Goal: Task Accomplishment & Management: Manage account settings

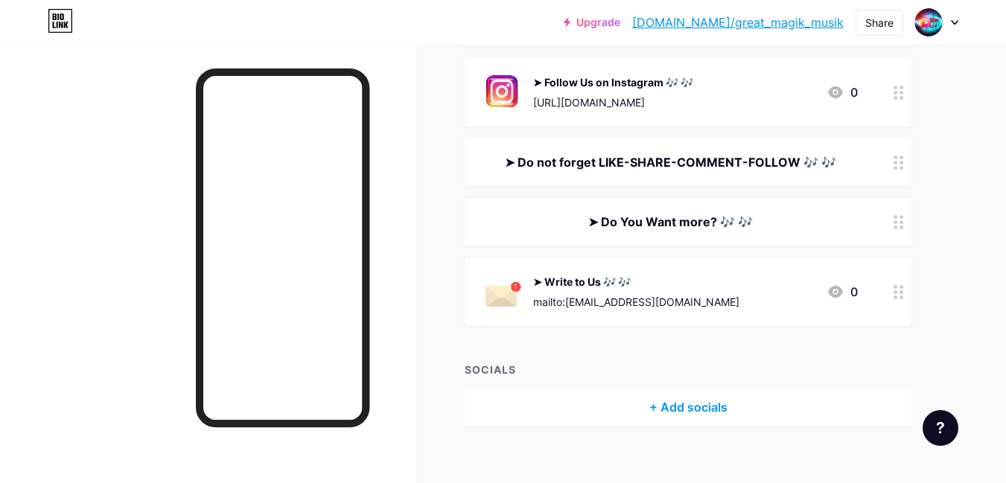
scroll to position [392, 0]
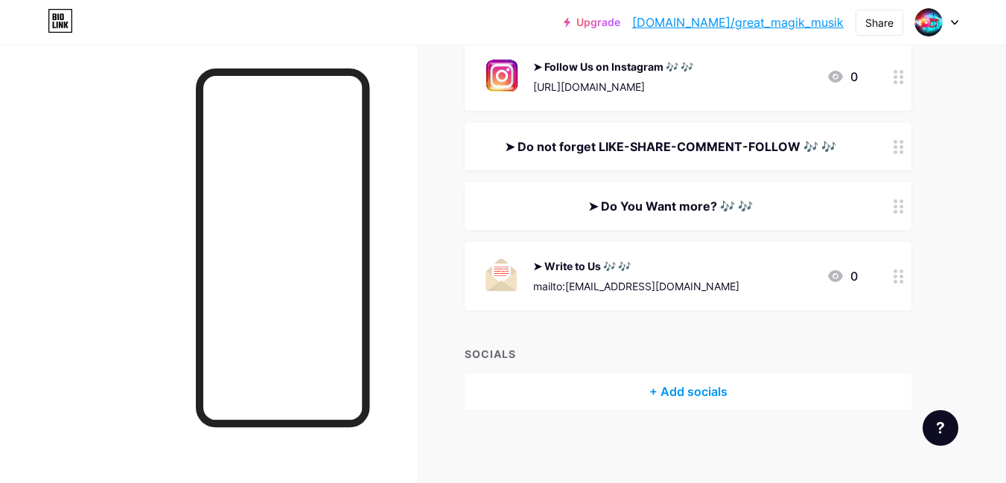
click at [898, 214] on div at bounding box center [898, 206] width 25 height 48
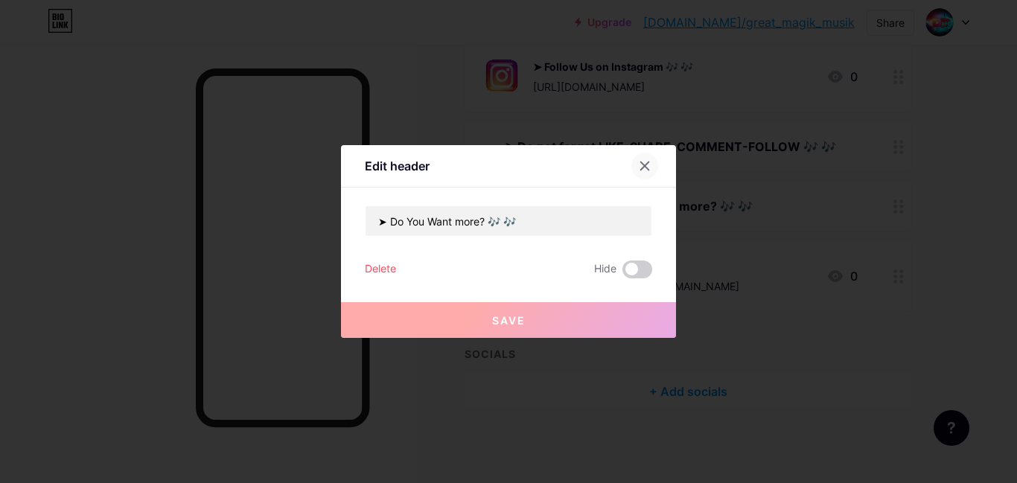
click at [644, 162] on icon at bounding box center [645, 166] width 12 height 12
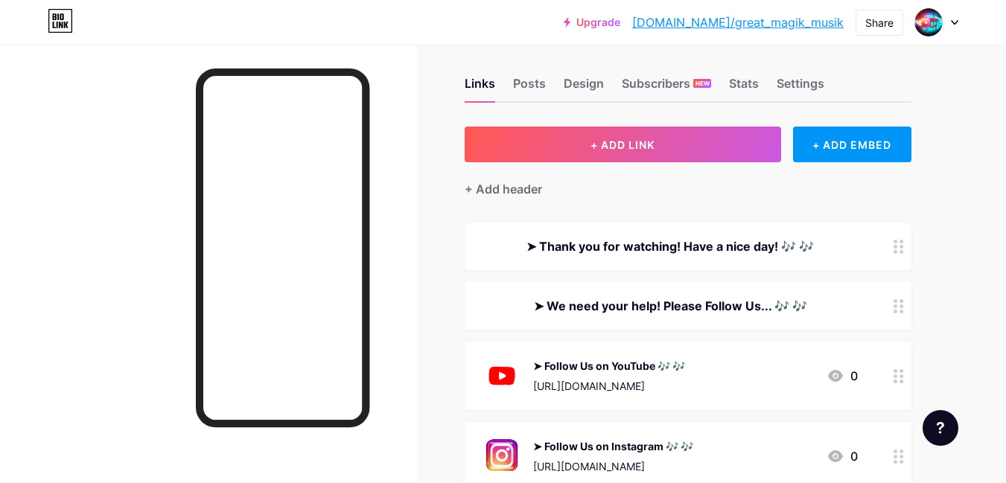
scroll to position [0, 0]
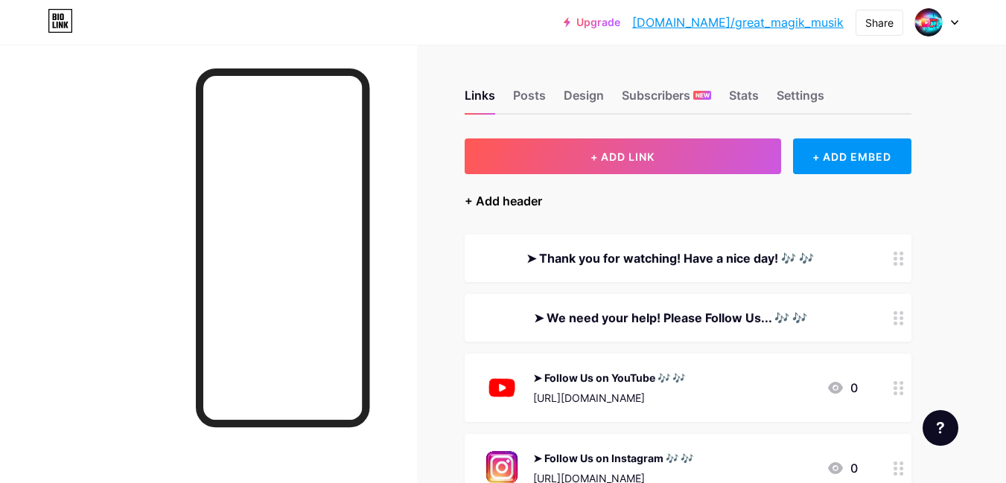
click at [494, 199] on div "+ Add header" at bounding box center [502, 201] width 77 height 18
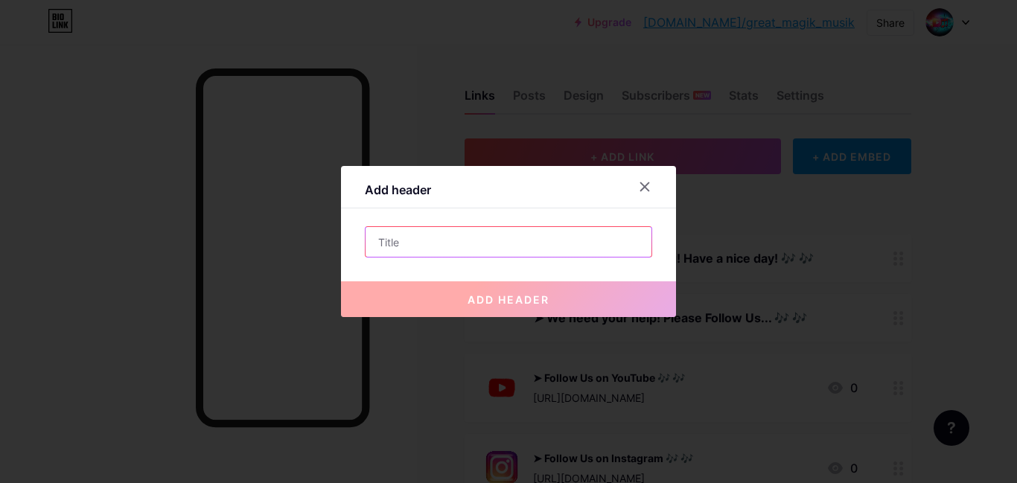
click at [464, 241] on input "text" at bounding box center [508, 242] width 286 height 30
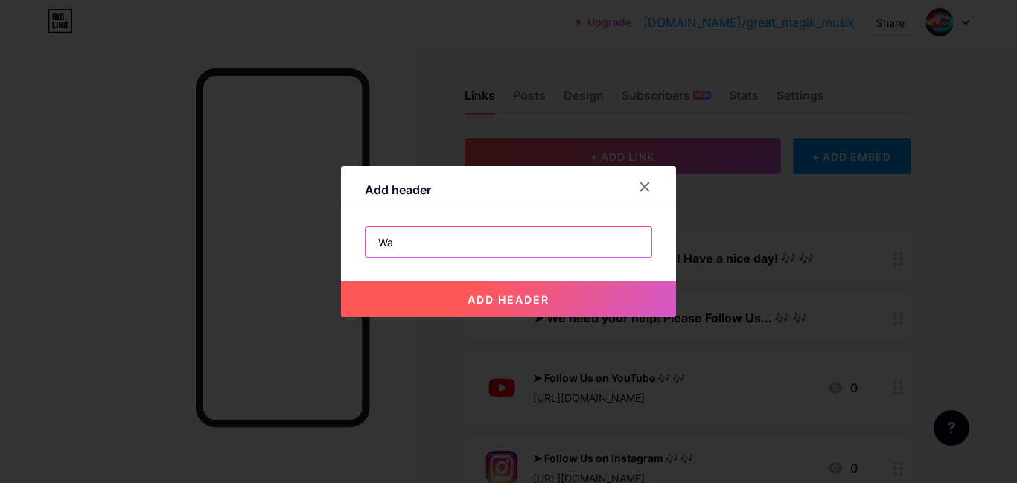
type input "Wa"
click at [559, 294] on button "add header" at bounding box center [508, 299] width 335 height 36
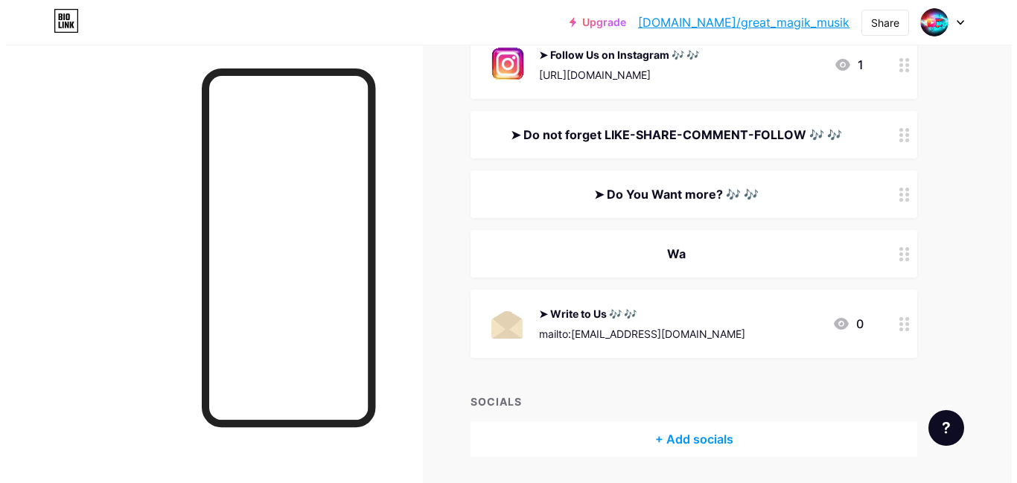
scroll to position [447, 0]
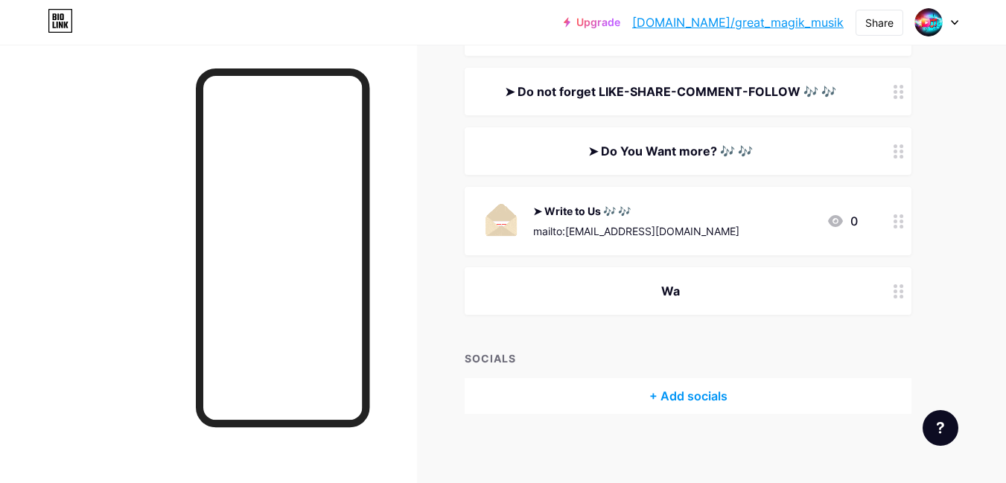
click at [725, 150] on div "➤ Do You Want more? 🎶 🎶" at bounding box center [669, 151] width 375 height 18
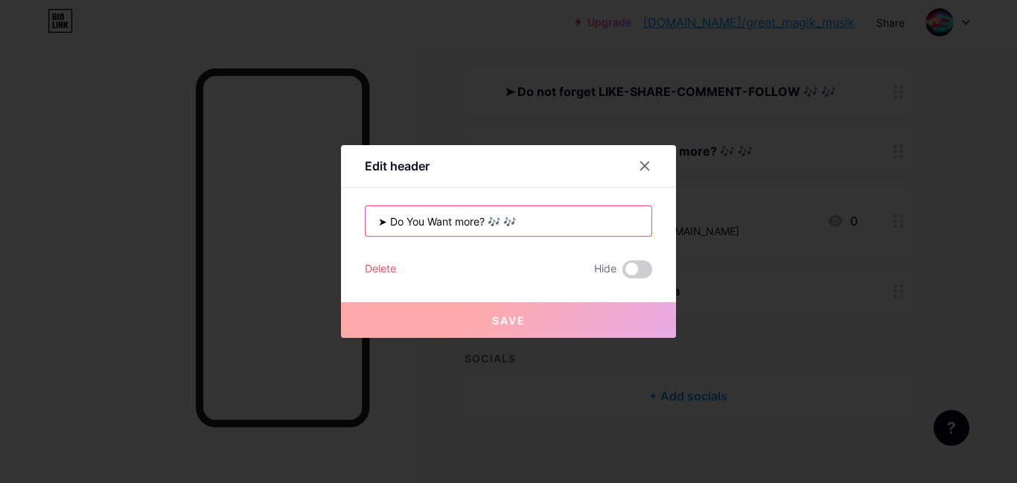
click at [438, 219] on input "➤ Do You Want more? 🎶 🎶" at bounding box center [508, 221] width 286 height 30
paste input "[EMAIL_ADDRESS][DOMAIN_NAME]"
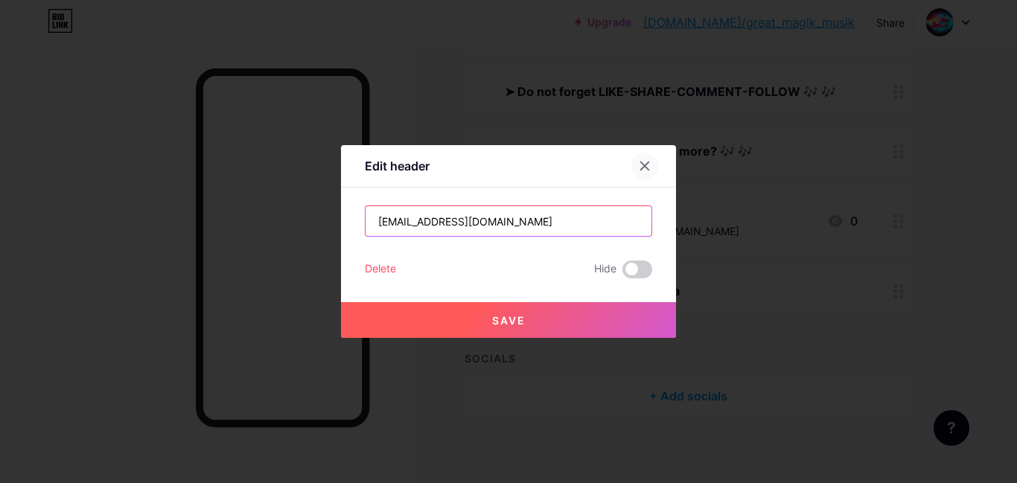
type input "[EMAIL_ADDRESS][DOMAIN_NAME]"
click at [649, 158] on div at bounding box center [644, 166] width 27 height 27
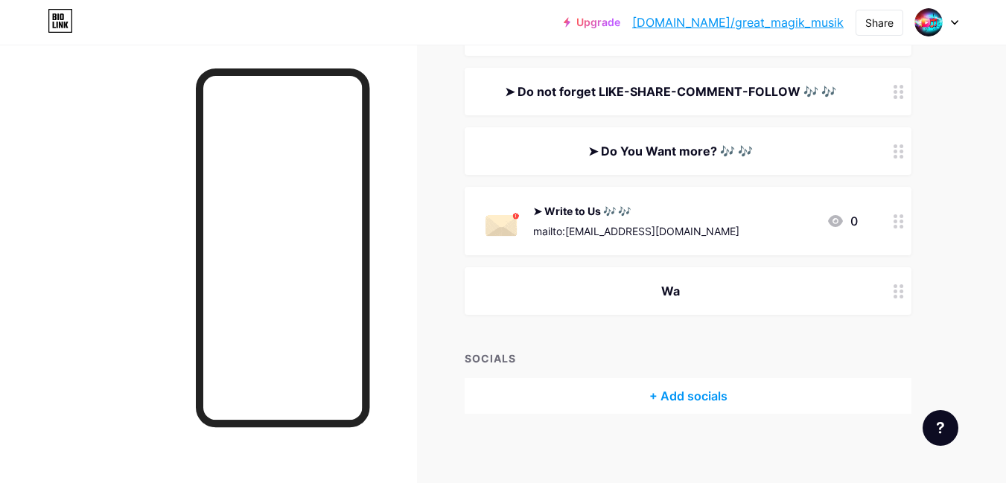
click at [660, 147] on div "➤ Do You Want more? 🎶 🎶" at bounding box center [669, 151] width 375 height 18
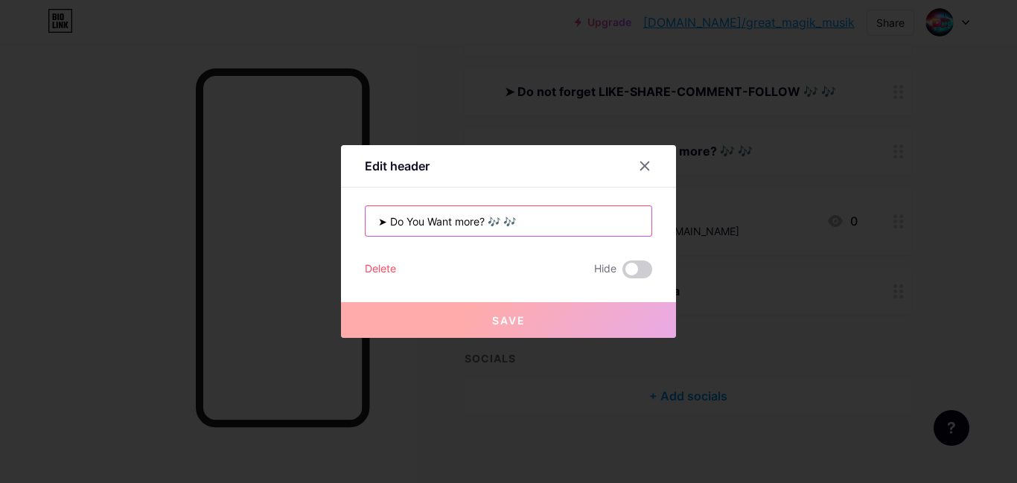
click at [453, 213] on input "➤ Do You Want more? 🎶 🎶" at bounding box center [508, 221] width 286 height 30
click at [641, 165] on icon at bounding box center [645, 166] width 8 height 8
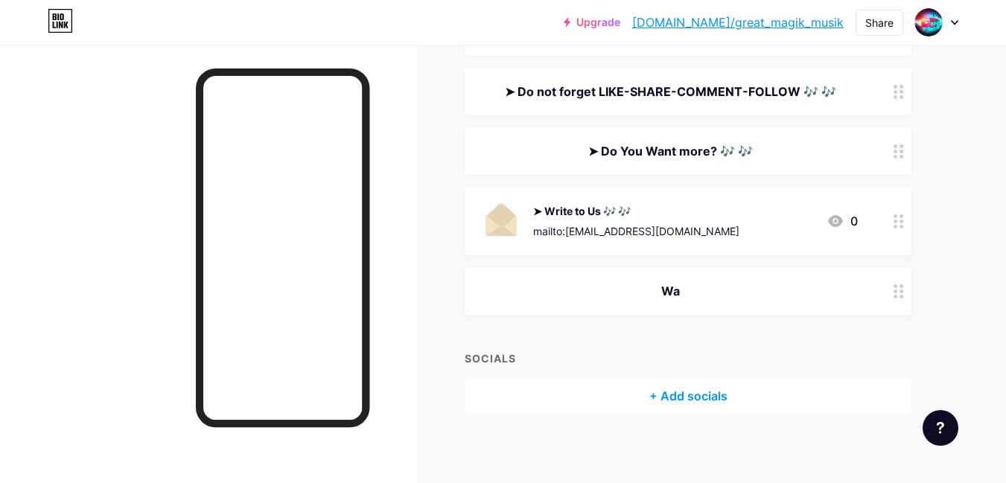
click at [674, 288] on div "Wa" at bounding box center [669, 291] width 375 height 18
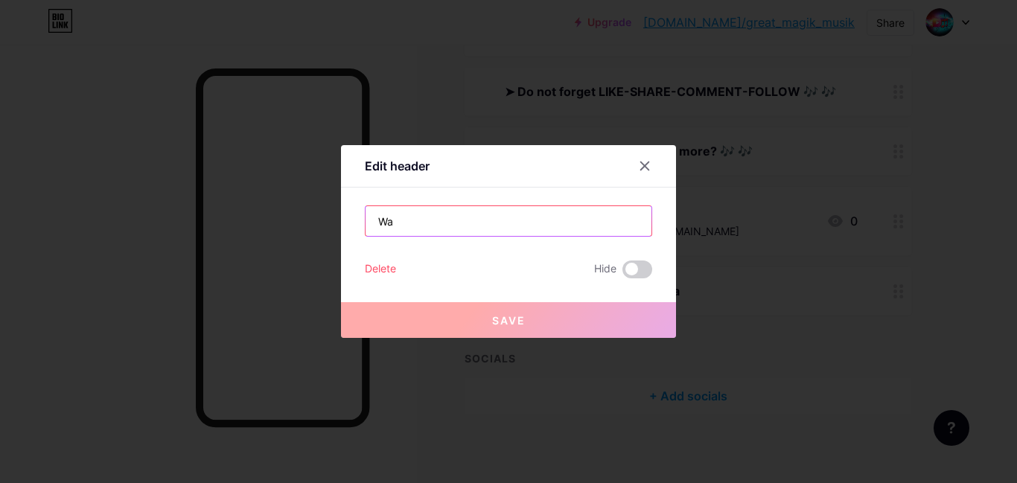
click at [415, 217] on input "Wa" at bounding box center [508, 221] width 286 height 30
paste input "➤ Do You Want more? 🎶 🎶"
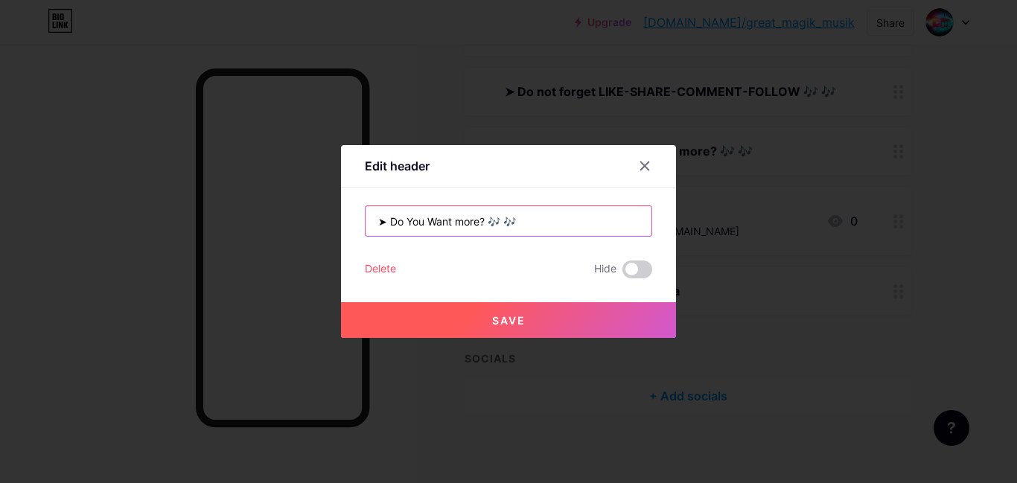
click at [450, 217] on input "➤ Do You Want more? 🎶 🎶" at bounding box center [508, 221] width 286 height 30
drag, startPoint x: 494, startPoint y: 220, endPoint x: 464, endPoint y: 219, distance: 29.0
click at [464, 219] on input "➤ Do You Want to see otmore? 🎶 🎶" at bounding box center [508, 221] width 286 height 30
type input "➤ Do You Want to see otmore? 🎶 🎶"
click at [506, 320] on span "Save" at bounding box center [508, 320] width 33 height 13
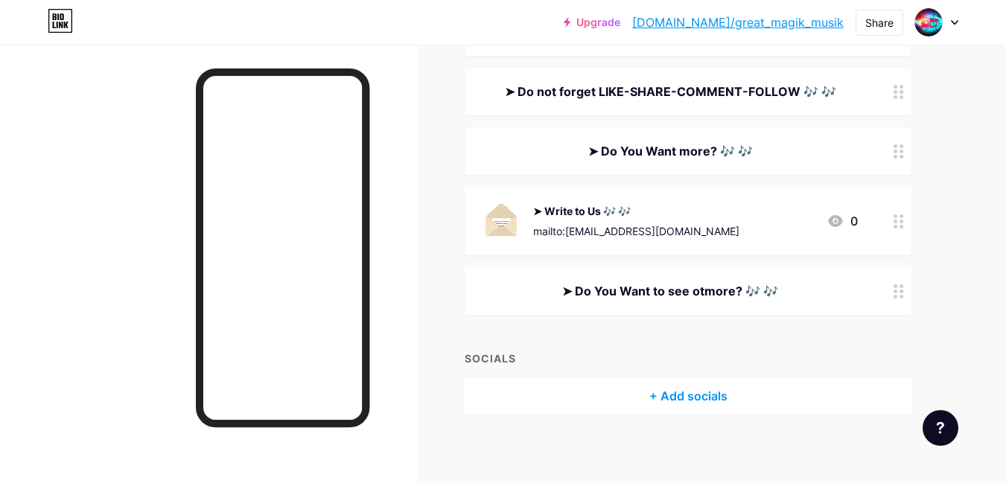
click at [898, 221] on icon at bounding box center [898, 221] width 10 height 14
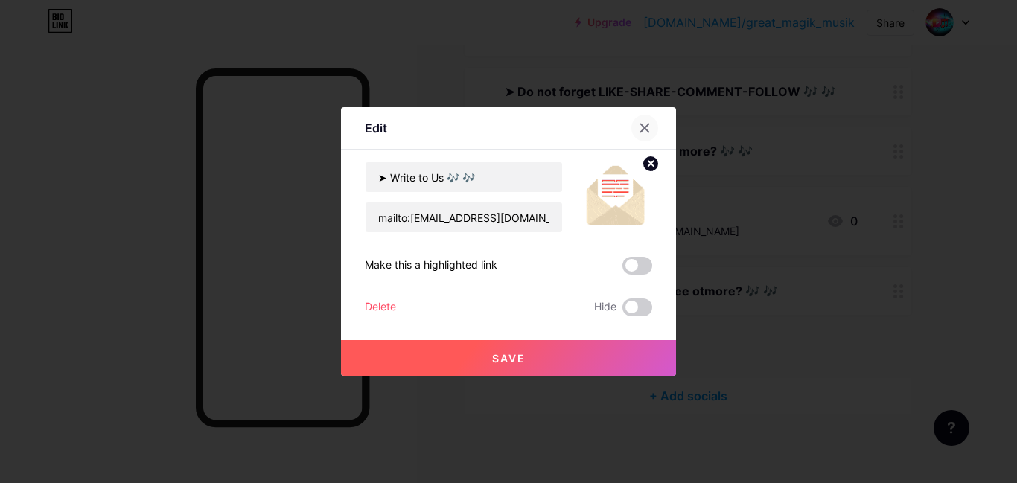
click at [644, 132] on icon at bounding box center [645, 128] width 12 height 12
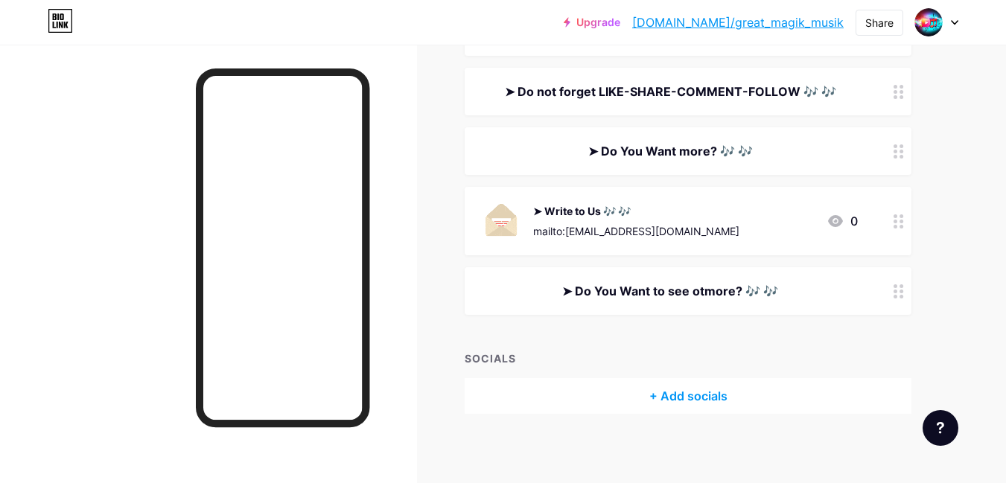
click at [696, 392] on div "+ Add socials" at bounding box center [687, 396] width 447 height 36
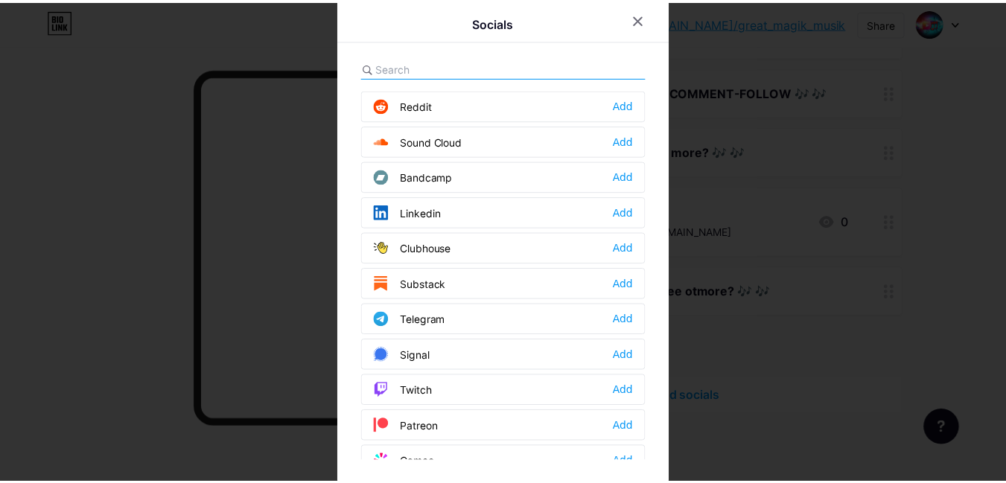
scroll to position [625, 0]
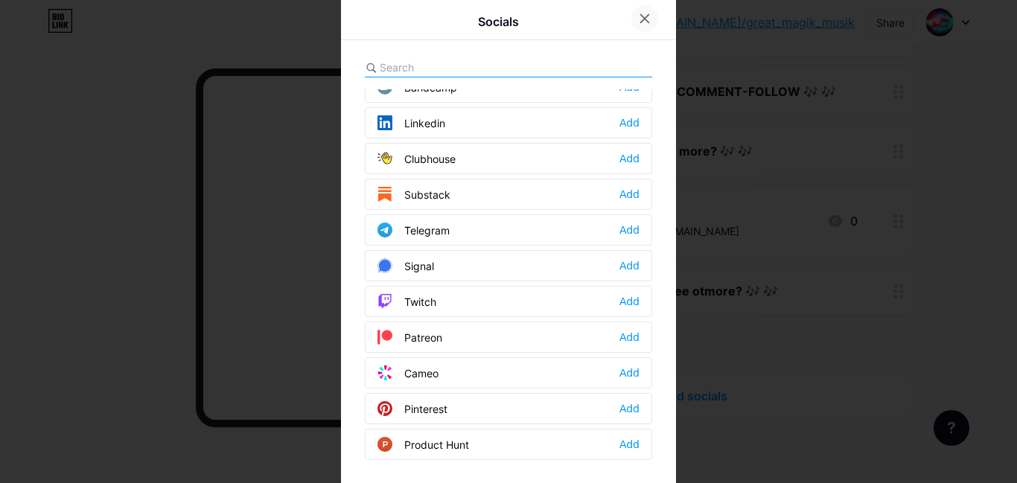
click at [645, 16] on div at bounding box center [644, 18] width 27 height 27
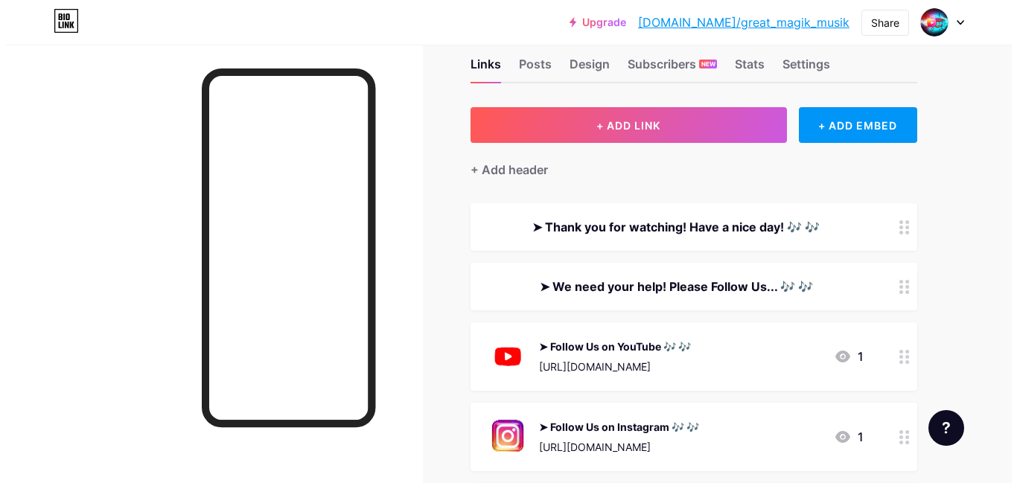
scroll to position [0, 0]
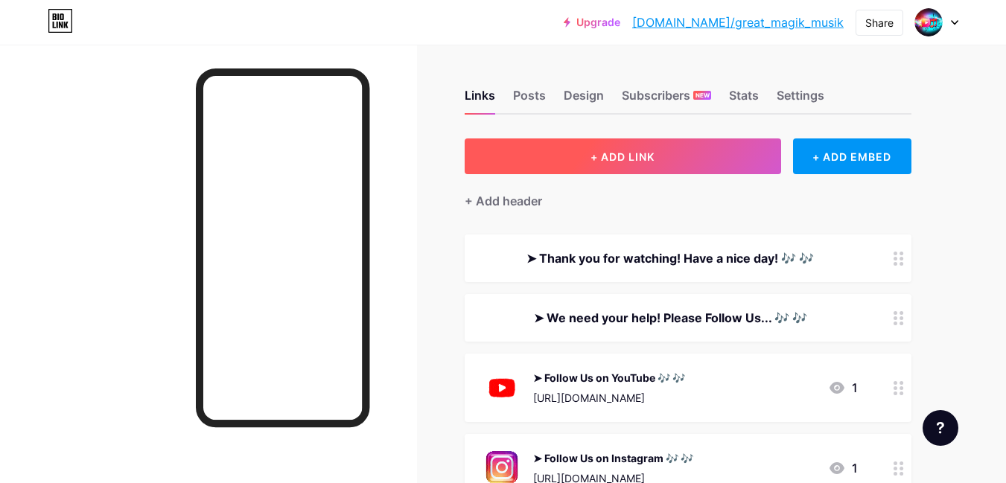
click at [657, 169] on button "+ ADD LINK" at bounding box center [622, 156] width 316 height 36
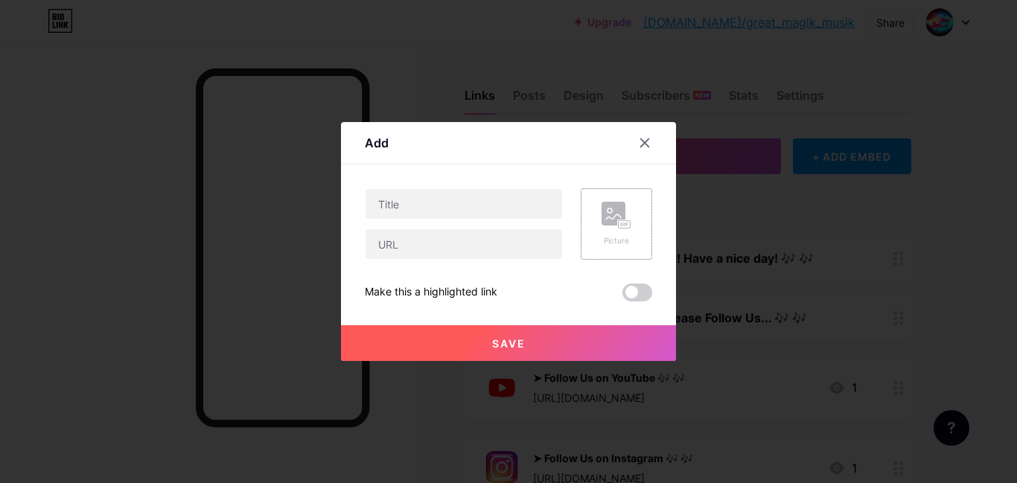
click at [616, 229] on div "Picture" at bounding box center [616, 224] width 30 height 45
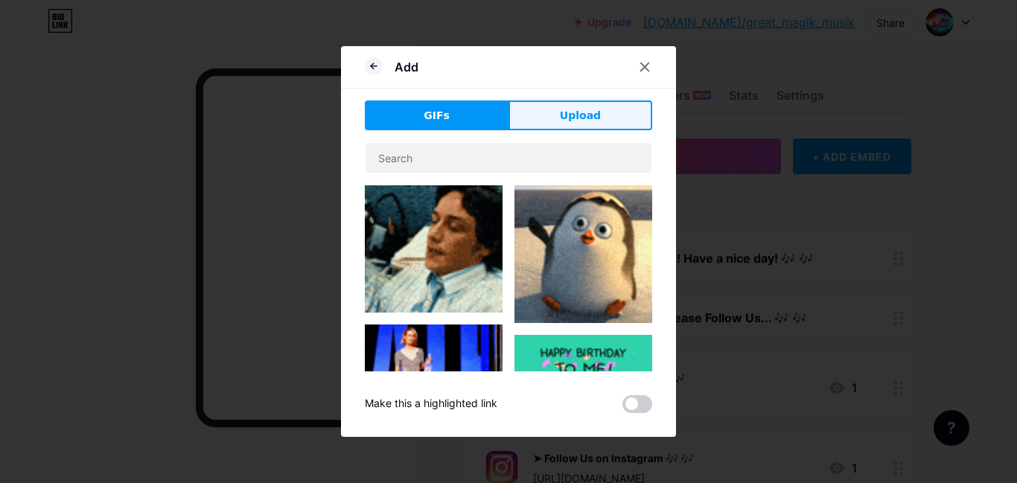
click at [575, 122] on span "Upload" at bounding box center [580, 116] width 41 height 16
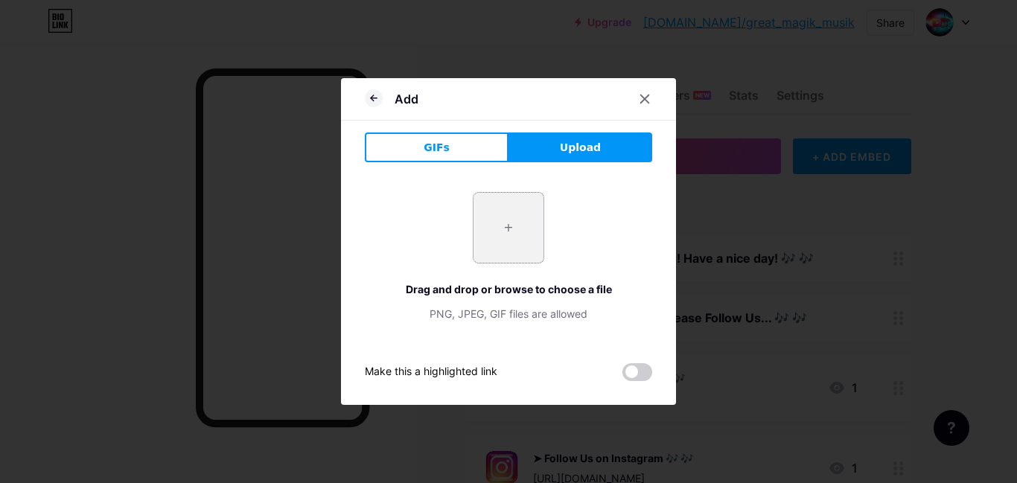
click at [512, 233] on input "file" at bounding box center [508, 228] width 70 height 70
type input "C:\fakepath\AFG_StudioLab_Logo_CAD_DXF_Definitivo-Model_Resized.png"
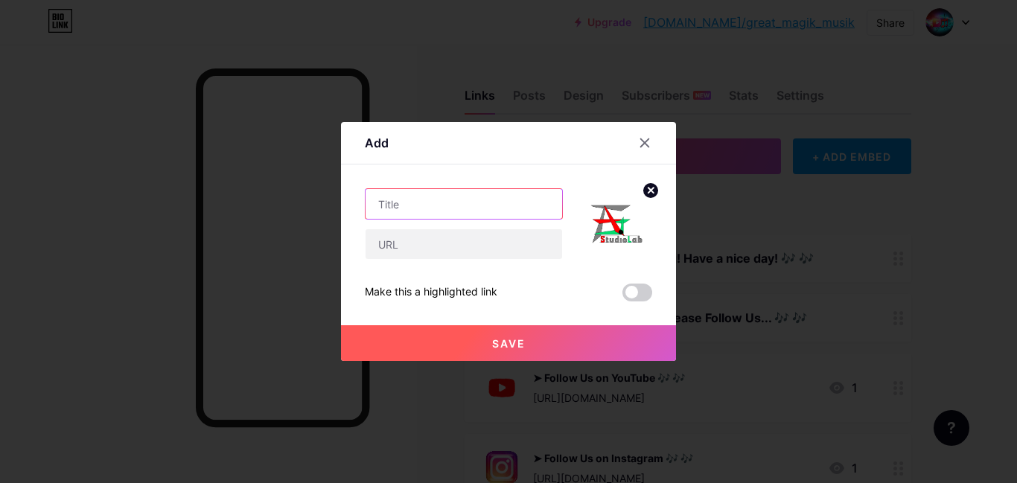
click at [406, 202] on input "text" at bounding box center [463, 204] width 197 height 30
click at [398, 213] on input "text" at bounding box center [463, 204] width 197 height 30
paste input "AFG. StudioLab"
type input "AFG. StudioLab"
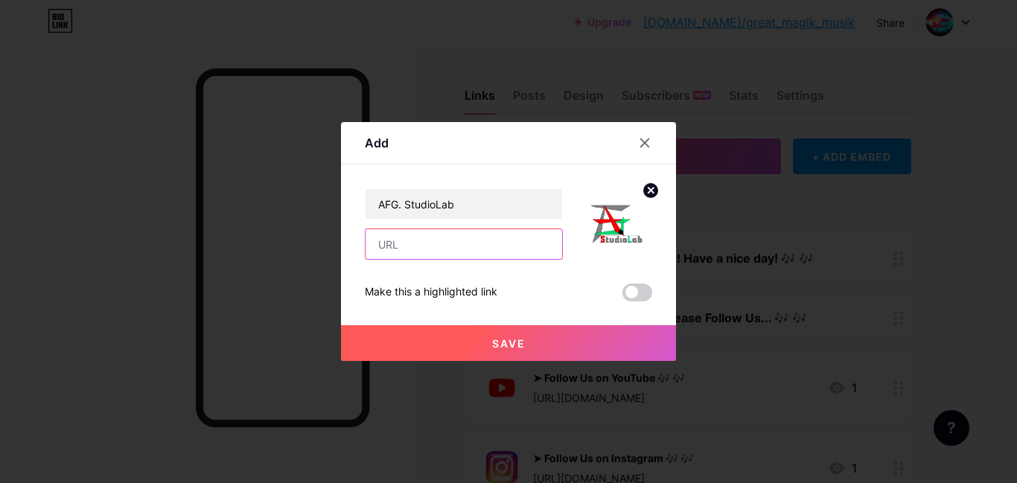
click at [414, 249] on input "text" at bounding box center [463, 244] width 197 height 30
paste input "[URL][DOMAIN_NAME]"
type input "[URL][DOMAIN_NAME]"
click at [520, 342] on button "Save" at bounding box center [508, 343] width 335 height 36
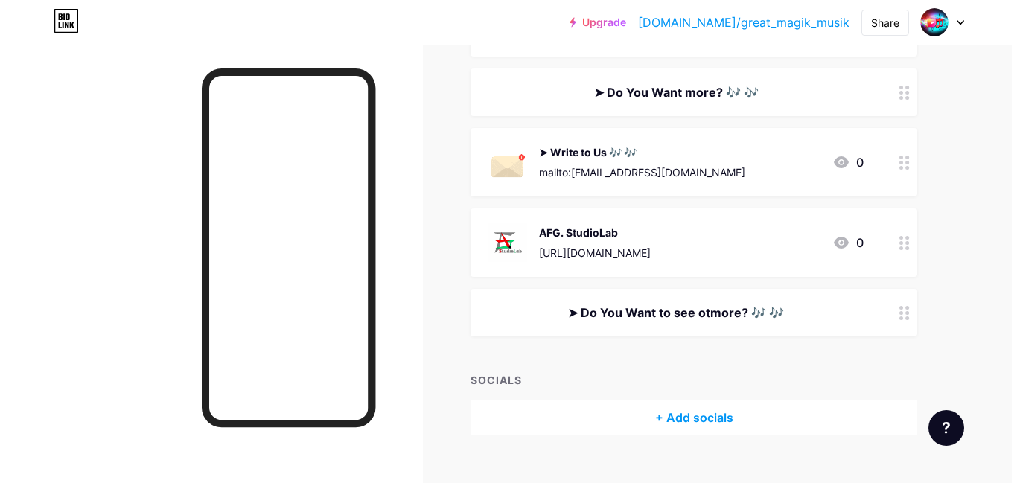
scroll to position [531, 0]
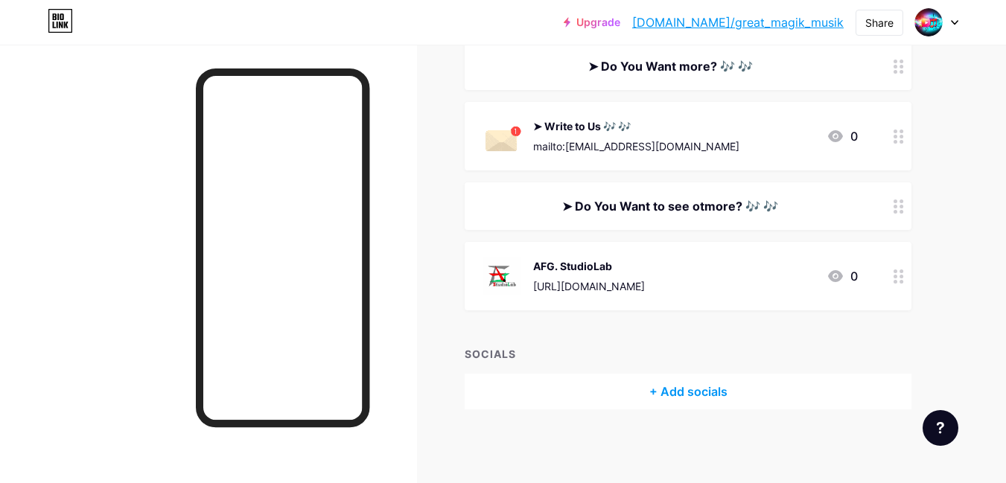
click at [722, 206] on div "➤ Do You Want to see otmore? 🎶 🎶" at bounding box center [669, 206] width 375 height 18
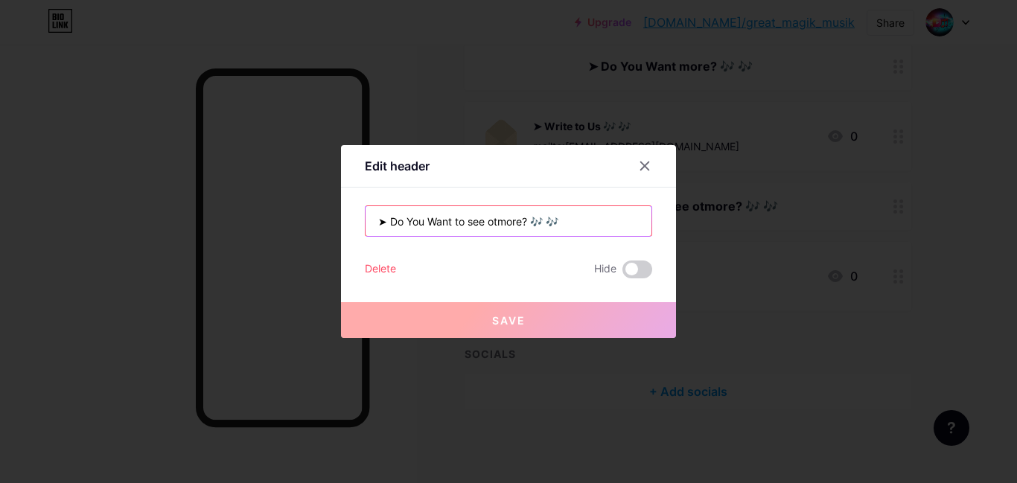
click at [466, 220] on input "➤ Do You Want to see otmore? 🎶 🎶" at bounding box center [508, 221] width 286 height 30
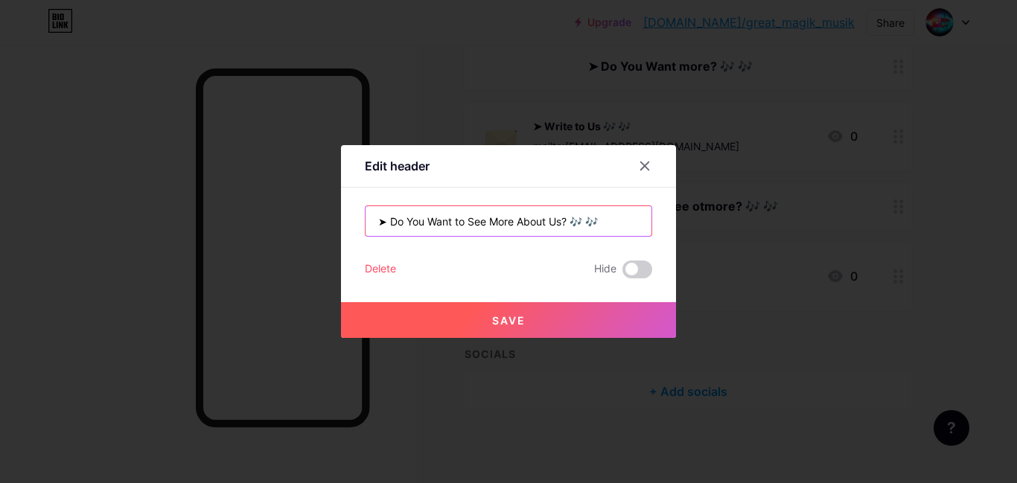
type input "➤ Do You Want to See More About Us? 🎶 🎶"
click at [492, 316] on span "Save" at bounding box center [508, 320] width 33 height 13
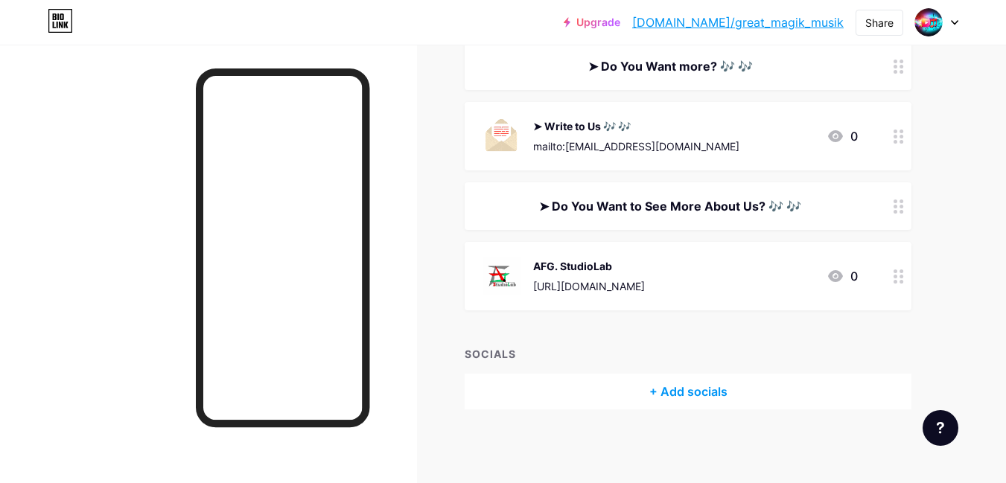
click at [725, 202] on div "➤ Do You Want to See More About Us? 🎶 🎶" at bounding box center [669, 206] width 375 height 18
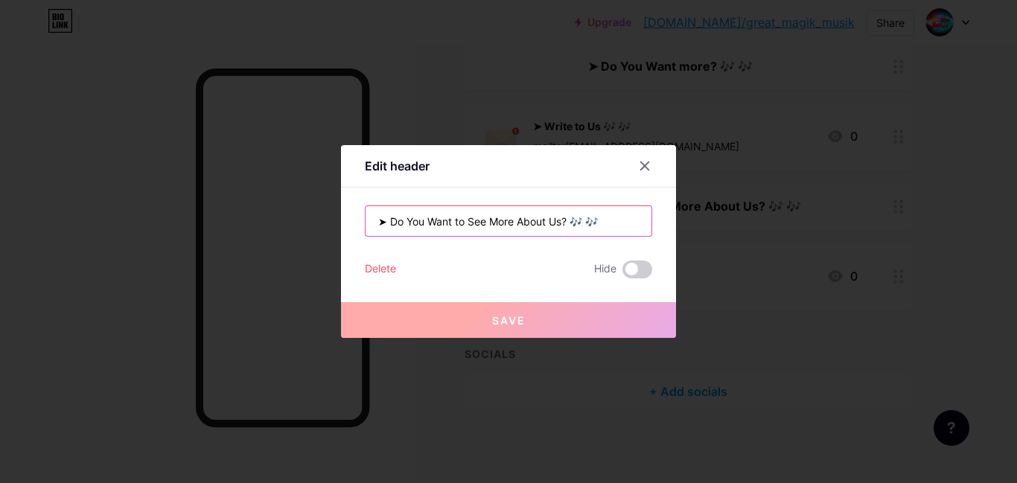
click at [491, 225] on input "➤ Do You Want to See More About Us? 🎶 🎶" at bounding box center [508, 221] width 286 height 30
click at [639, 167] on icon at bounding box center [645, 166] width 12 height 12
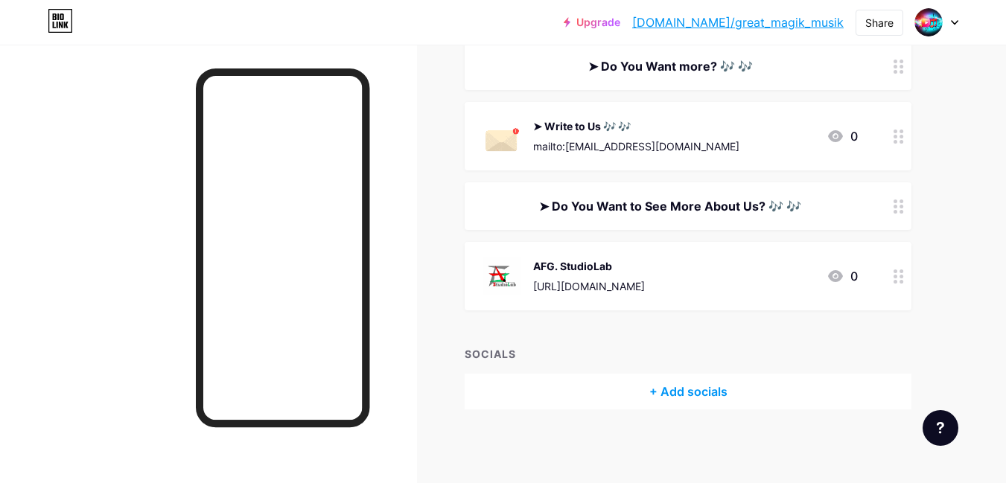
click at [566, 271] on div "AFG. StudioLab" at bounding box center [589, 266] width 112 height 16
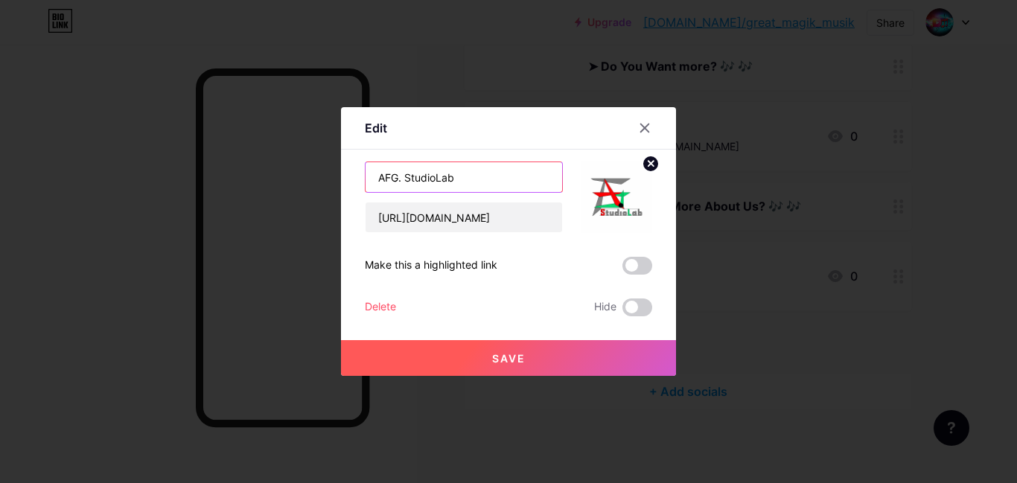
click at [373, 180] on input "AFG. StudioLab" at bounding box center [463, 177] width 197 height 30
paste input "➤ Do You Want to See More About Us? 🎶 🎶"
drag, startPoint x: 433, startPoint y: 179, endPoint x: 450, endPoint y: 175, distance: 17.5
click at [450, 175] on input "➤ Discover 🎶 🎶AFG. StudioLab" at bounding box center [463, 177] width 197 height 30
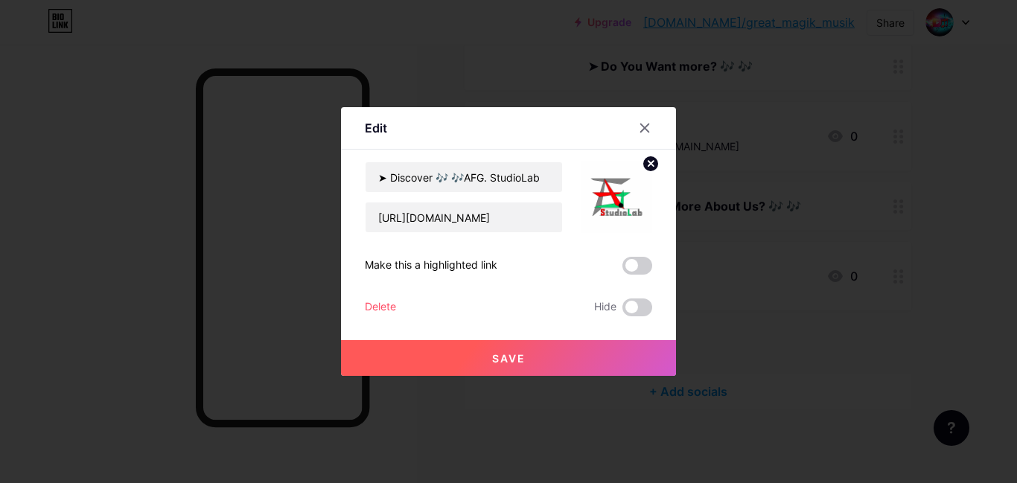
click at [563, 178] on div at bounding box center [607, 197] width 89 height 71
click at [547, 179] on input "➤ Discover 🎶 🎶AFG. StudioLab" at bounding box center [463, 177] width 197 height 30
paste input "🎶 🎶"
click at [419, 182] on input "➤ Discover 🎶 🎶AFG. StudioLab 🎶 🎶" at bounding box center [463, 177] width 197 height 30
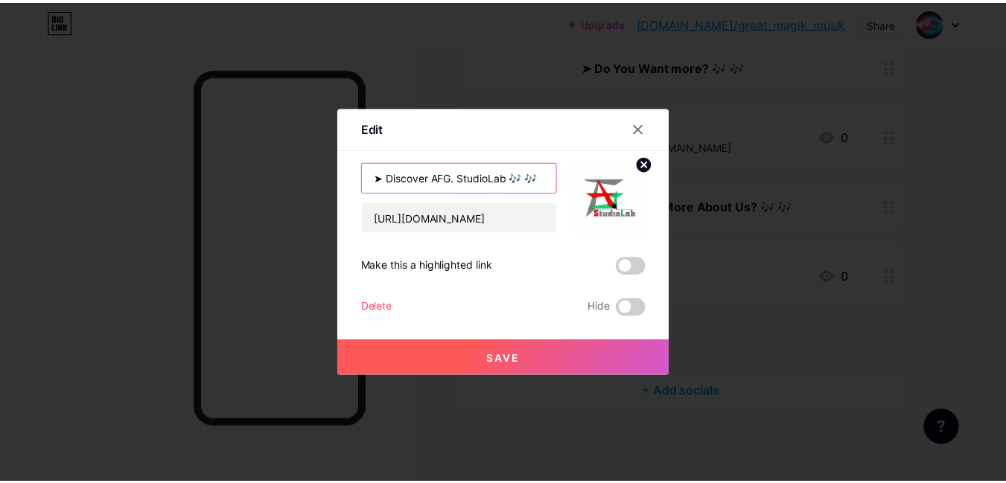
scroll to position [0, 0]
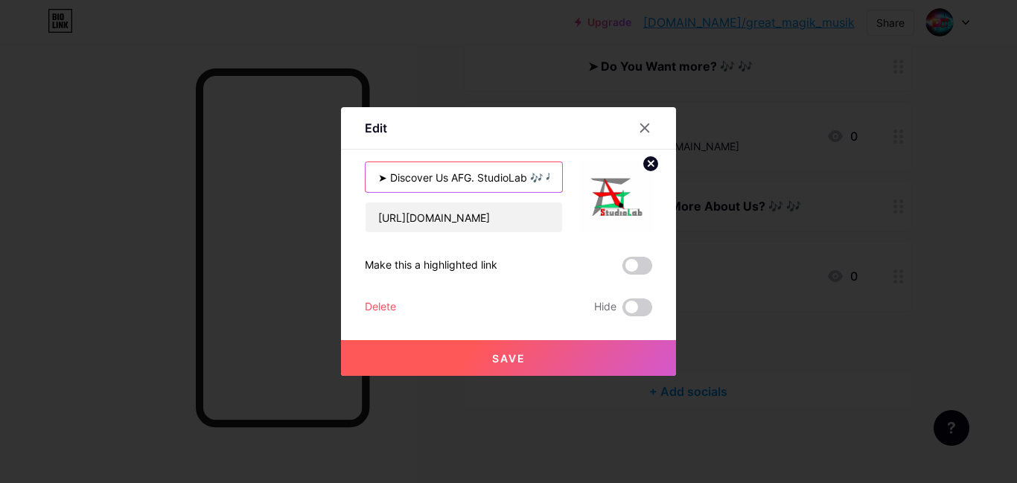
click at [374, 180] on input "➤ Discover Us AFG. StudioLab 🎶 🎶" at bounding box center [463, 177] width 197 height 30
click at [448, 179] on input "➤ Discover Us AFG. StudioLab 🎶 🎶" at bounding box center [463, 177] width 197 height 30
paste input "➤"
drag, startPoint x: 443, startPoint y: 179, endPoint x: 384, endPoint y: 176, distance: 58.9
click at [384, 176] on input "➤ Discover Us ➤ AFG. StudioLab 🎶 🎶" at bounding box center [463, 177] width 197 height 30
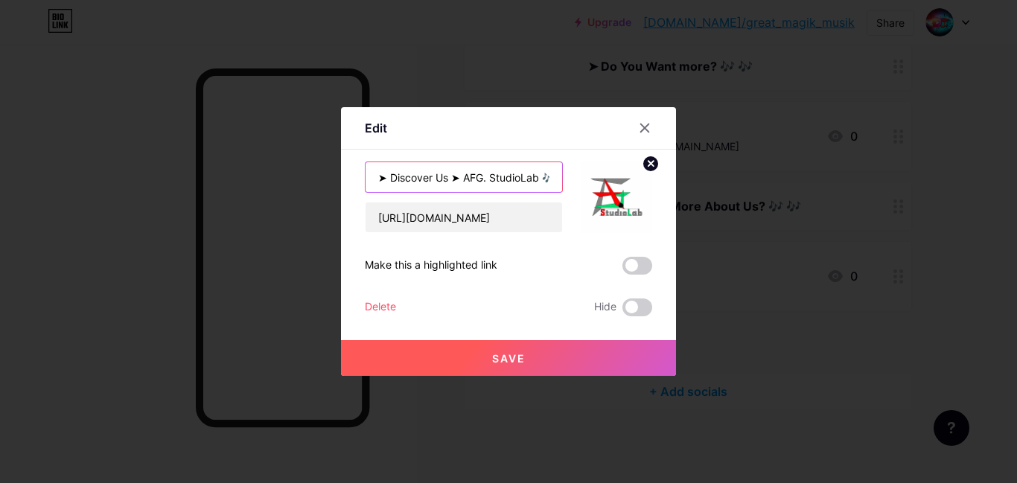
type input "➤ Discover Us ➤ AFG. StudioLab 🎶 🎶"
click at [537, 368] on button "Save" at bounding box center [508, 358] width 335 height 36
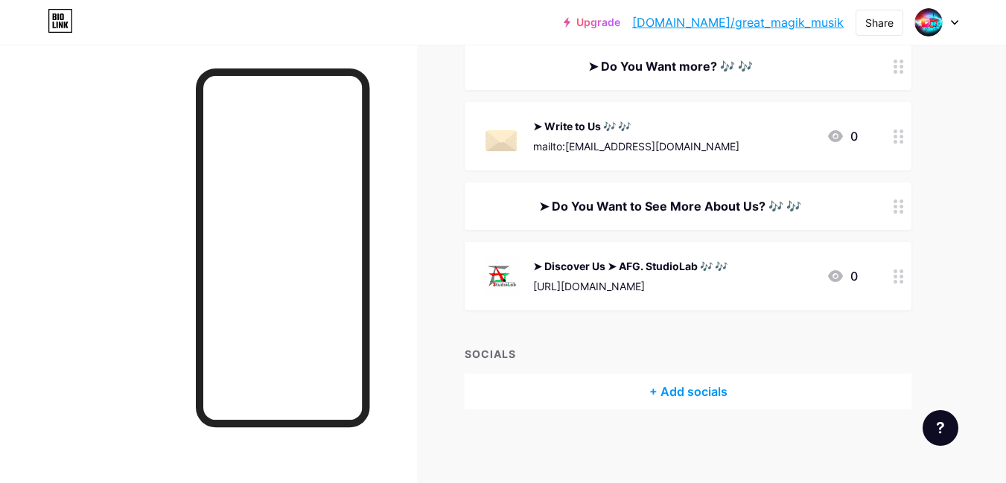
click at [668, 269] on div "➤ Discover Us ➤ AFG. StudioLab 🎶 🎶" at bounding box center [630, 266] width 194 height 16
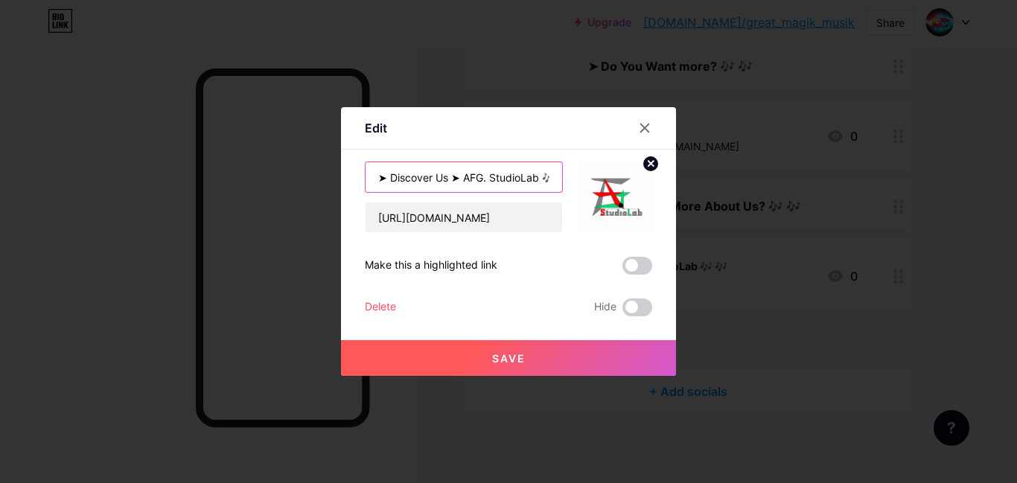
click at [381, 170] on input "➤ Discover Us ➤ AFG. StudioLab 🎶 🎶" at bounding box center [463, 177] width 197 height 30
click at [496, 362] on span "Save" at bounding box center [508, 358] width 33 height 13
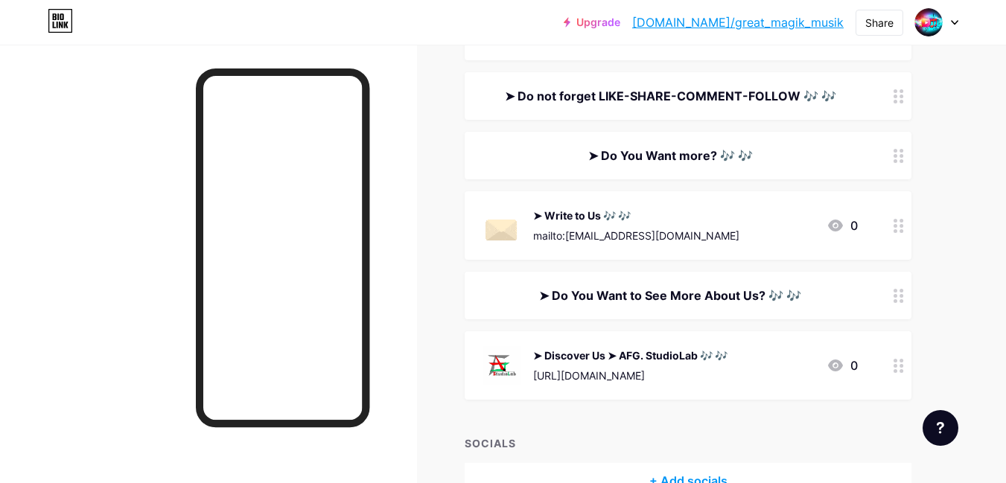
scroll to position [531, 0]
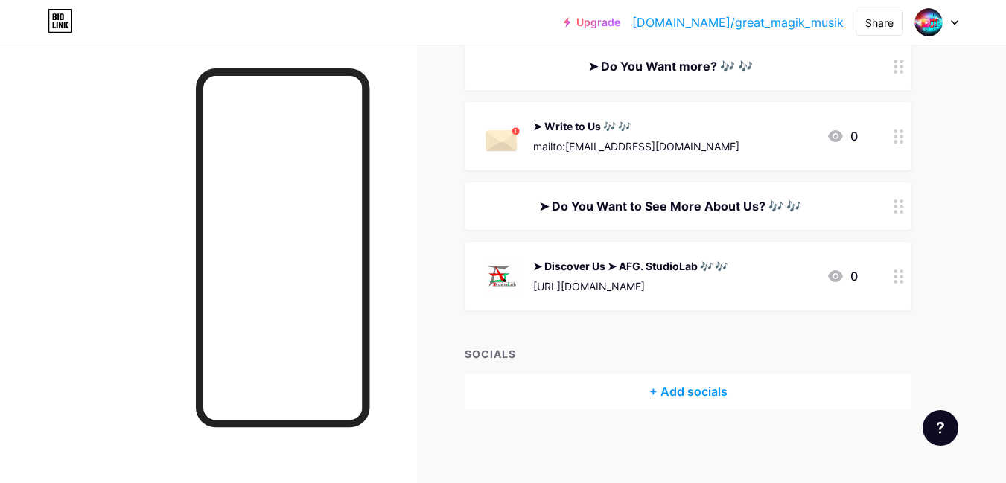
click at [706, 267] on div "➤ Discover Us ➤ AFG. StudioLab 🎶 🎶" at bounding box center [630, 266] width 194 height 16
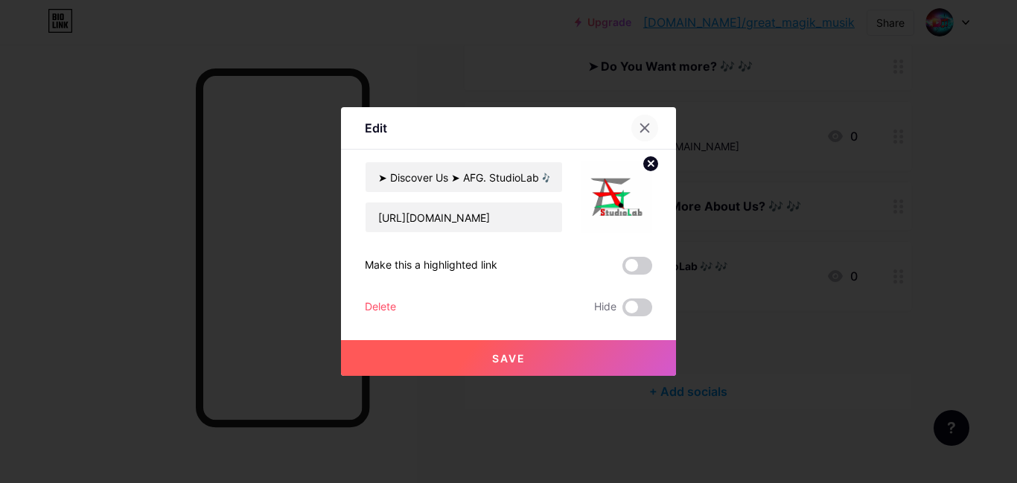
click at [639, 127] on icon at bounding box center [645, 128] width 12 height 12
